Goal: Task Accomplishment & Management: Manage account settings

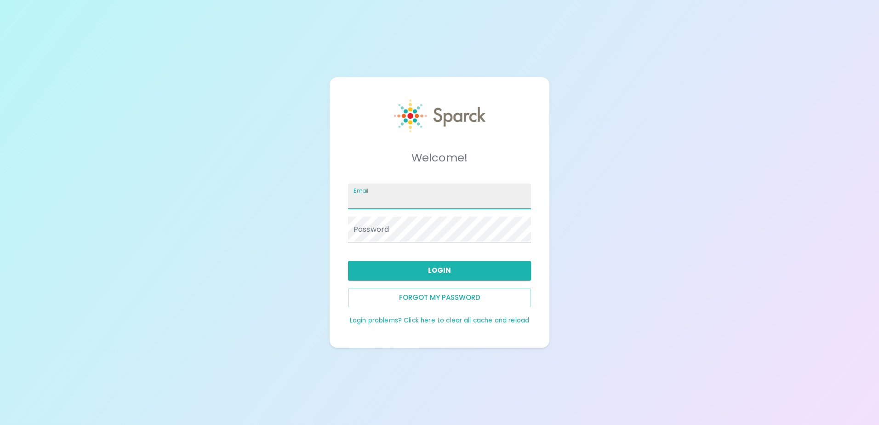
click at [391, 203] on input "Email" at bounding box center [439, 197] width 183 height 26
type input "jvictorino@sfbaycoffee.com"
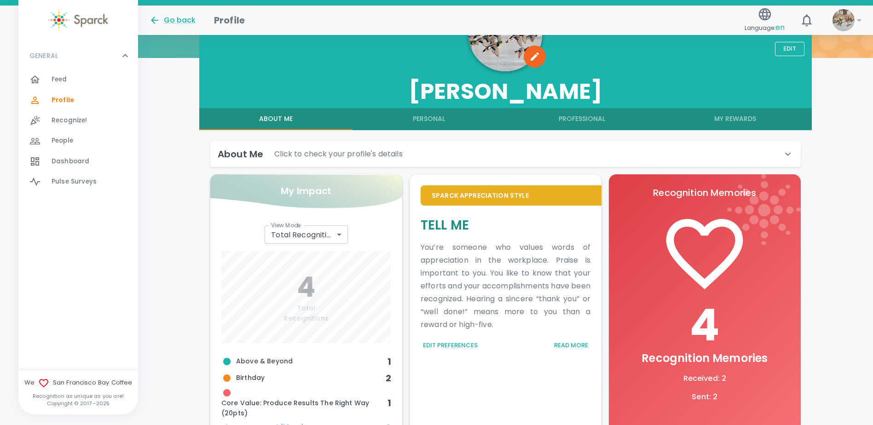
scroll to position [138, 0]
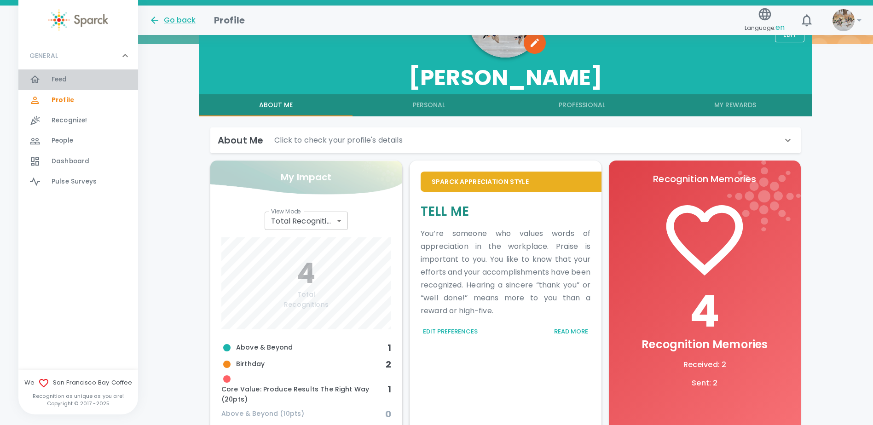
click at [69, 76] on div "Feed 0" at bounding box center [95, 79] width 86 height 13
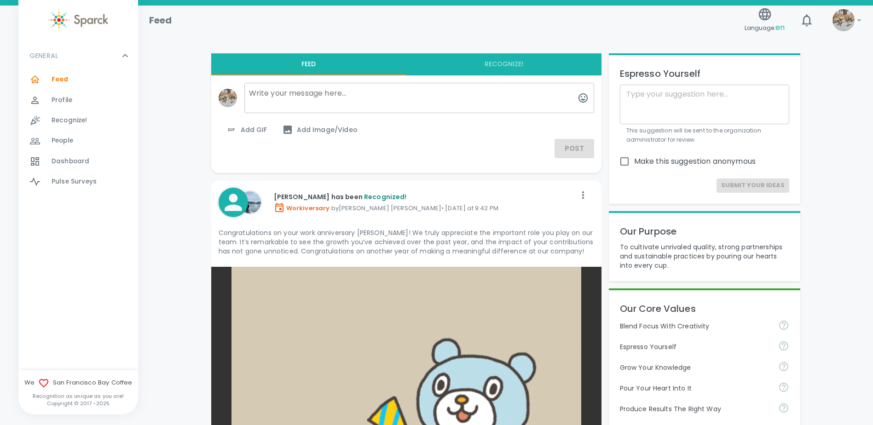
click at [832, 23] on div "!" at bounding box center [839, 16] width 29 height 29
click at [843, 23] on img at bounding box center [843, 20] width 22 height 22
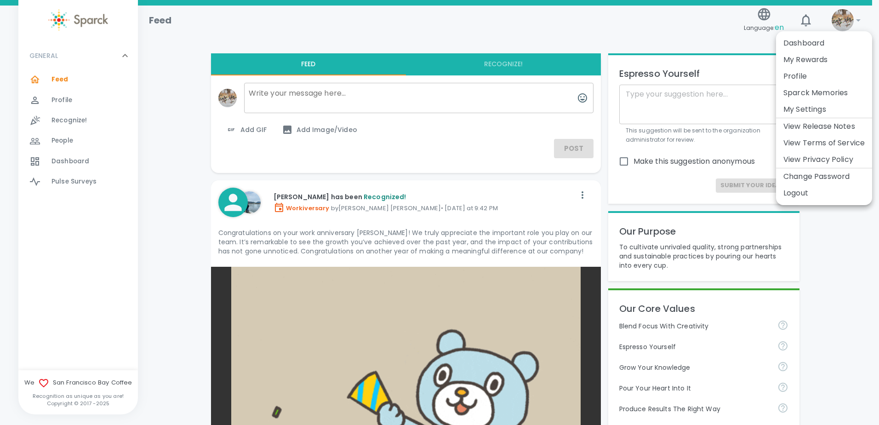
click at [803, 191] on li "Logout" at bounding box center [824, 193] width 96 height 17
